Goal: Check status

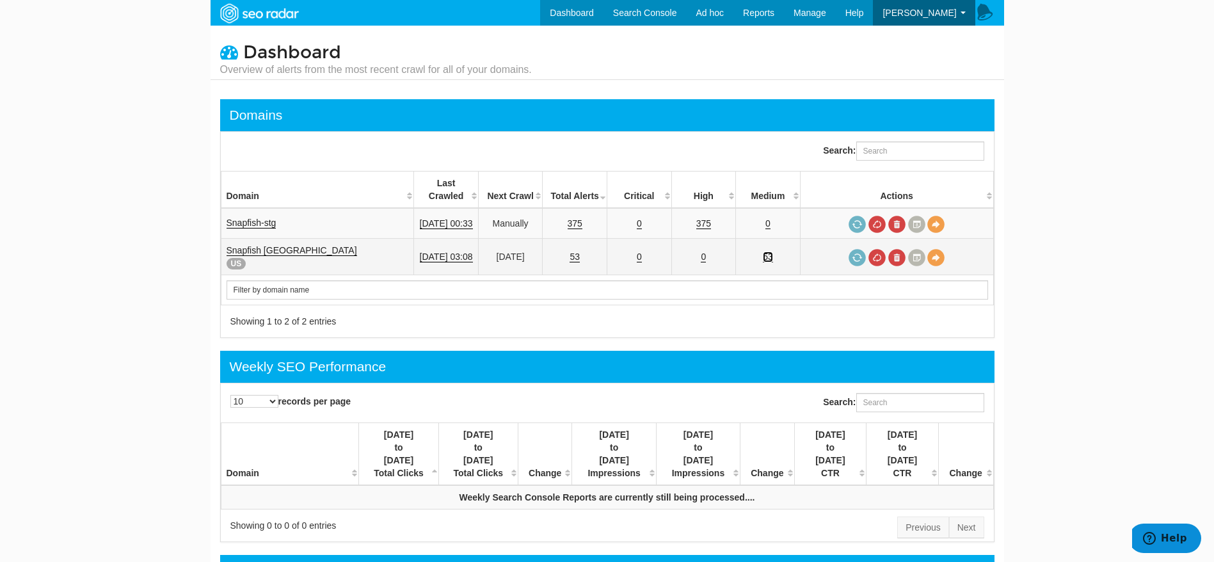
click at [773, 252] on link "53" at bounding box center [768, 257] width 10 height 11
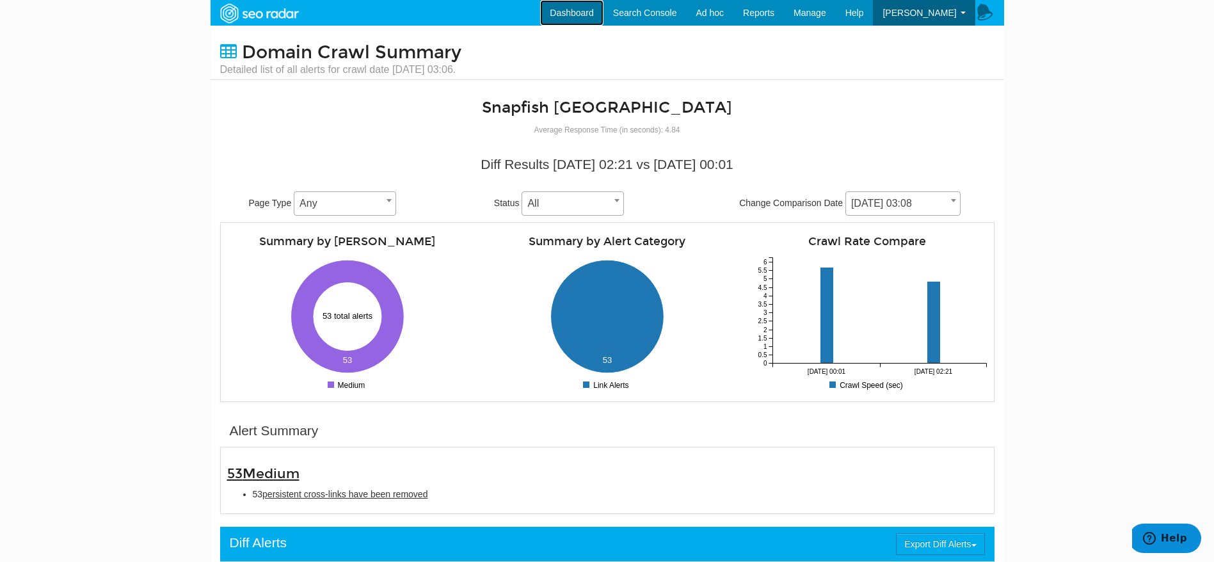
click at [585, 11] on link "Dashboard" at bounding box center [571, 13] width 63 height 26
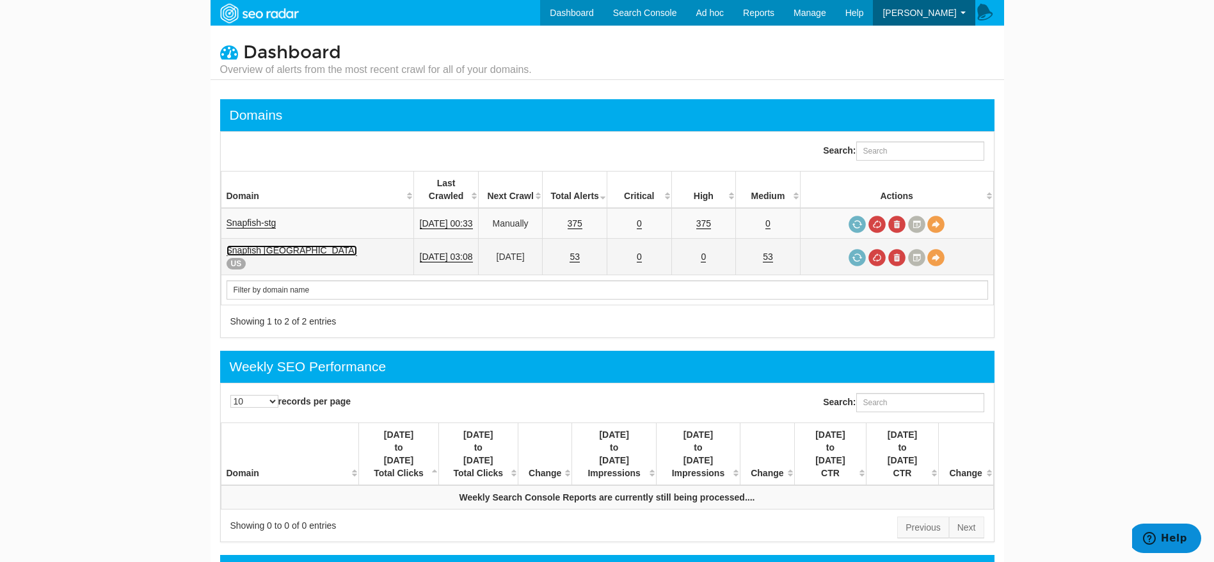
click at [260, 245] on link "Snapfish [GEOGRAPHIC_DATA]" at bounding box center [292, 250] width 131 height 11
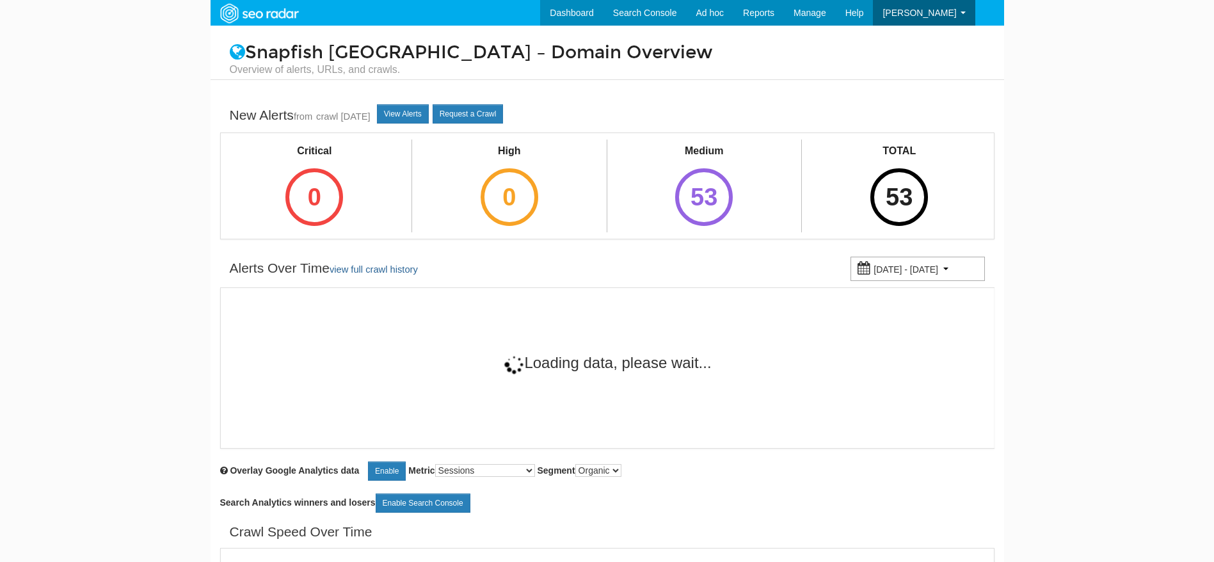
scroll to position [51, 0]
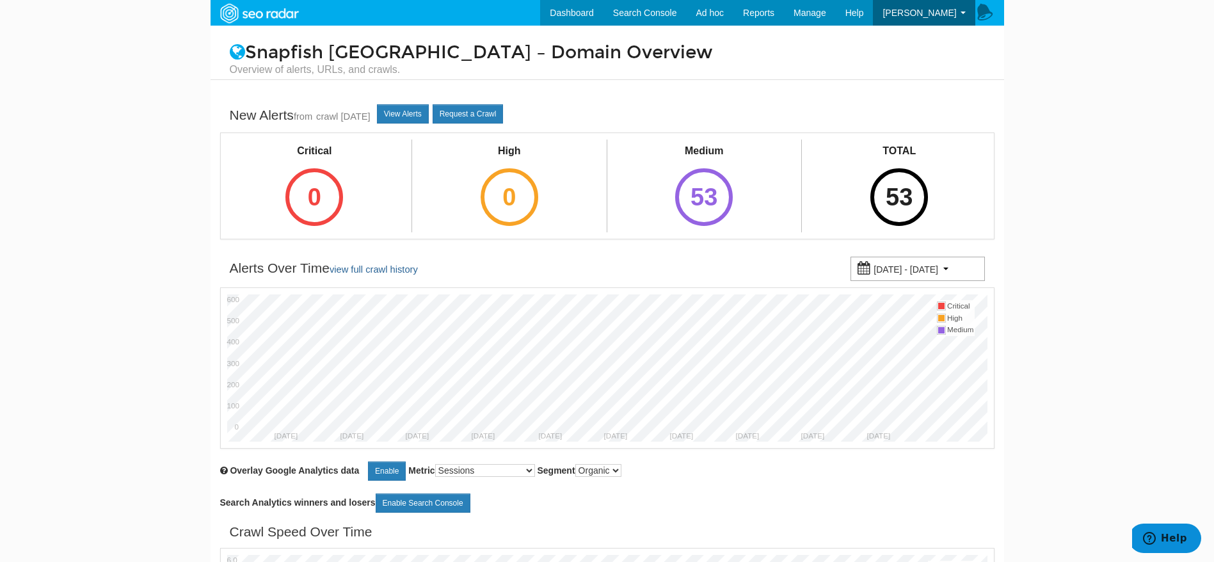
click at [165, 483] on body "Dashboard Search Console Keyword Winners and Losers Page Winners and Losers Arc…" at bounding box center [607, 281] width 1214 height 562
